Goal: Information Seeking & Learning: Find specific page/section

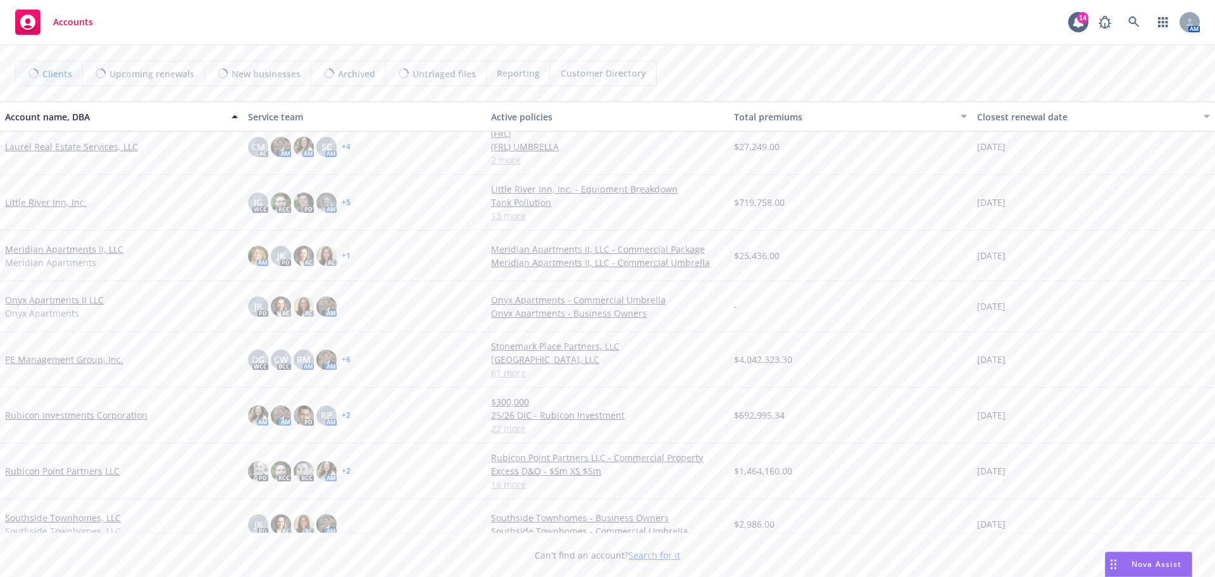
scroll to position [696, 0]
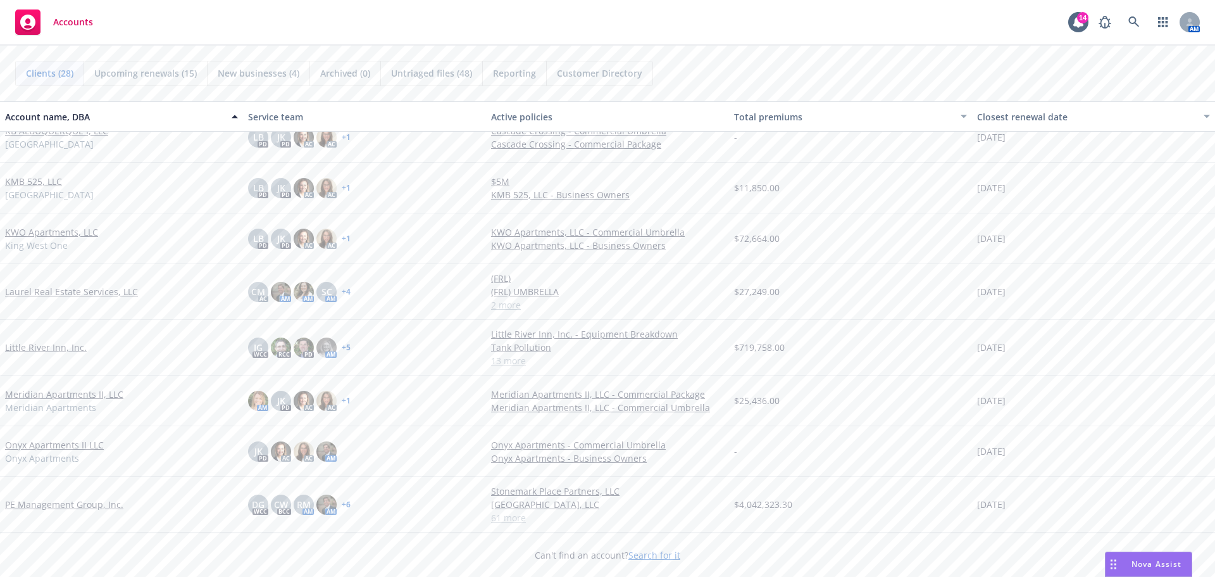
click at [45, 340] on link "Little River Inn, Inc." at bounding box center [46, 346] width 82 height 13
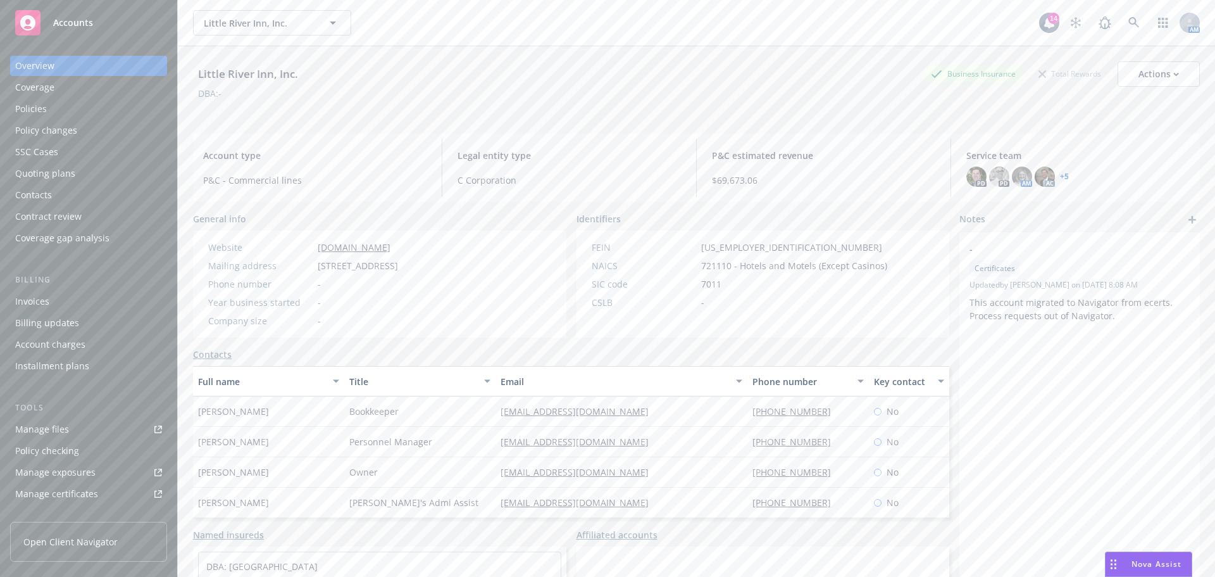
click at [59, 105] on div "Policies" at bounding box center [88, 109] width 147 height 20
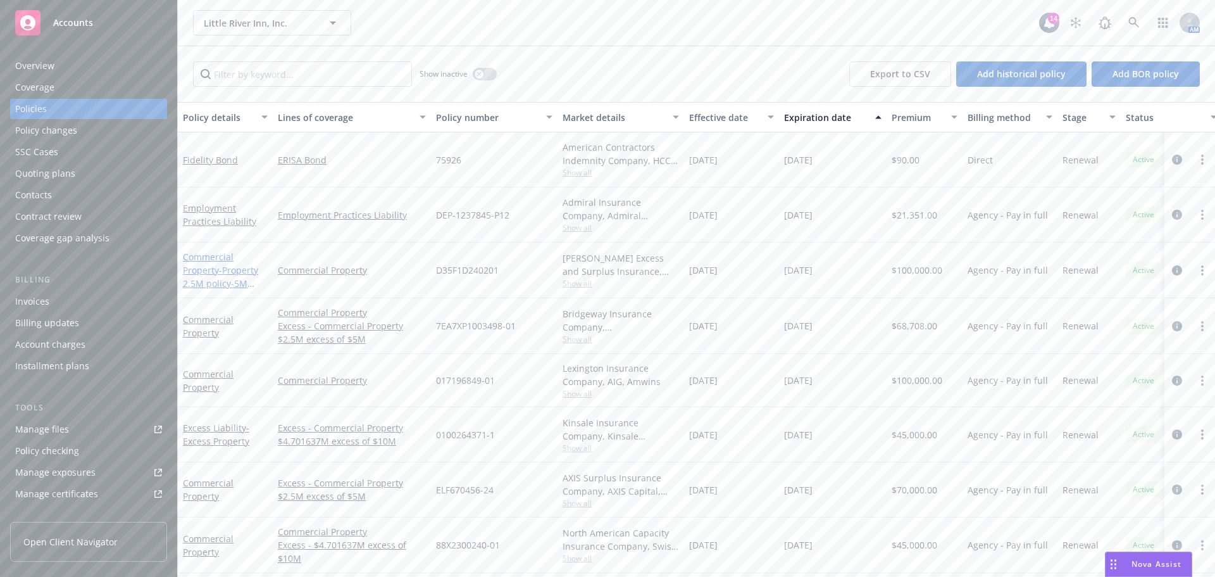
click at [193, 256] on link "Commercial Property - Property 2.5M policy-5M policy" at bounding box center [220, 277] width 75 height 52
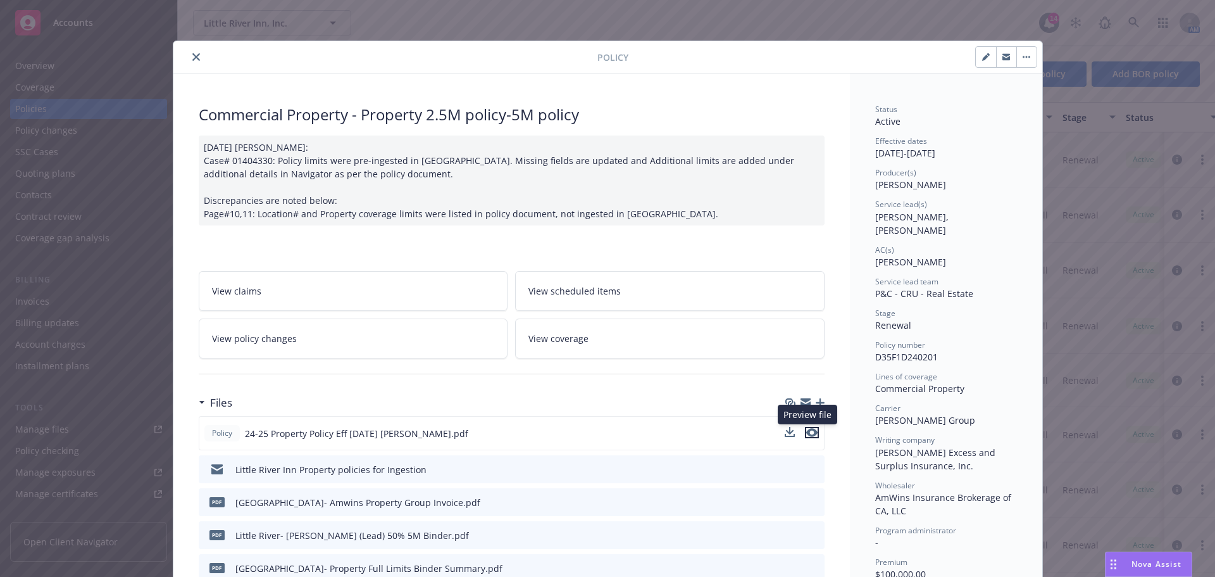
click at [806, 433] on icon "preview file" at bounding box center [811, 432] width 11 height 9
